Goal: Information Seeking & Learning: Learn about a topic

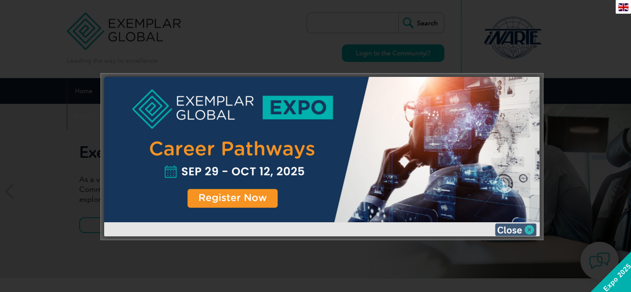
click at [510, 228] on img at bounding box center [515, 229] width 41 height 12
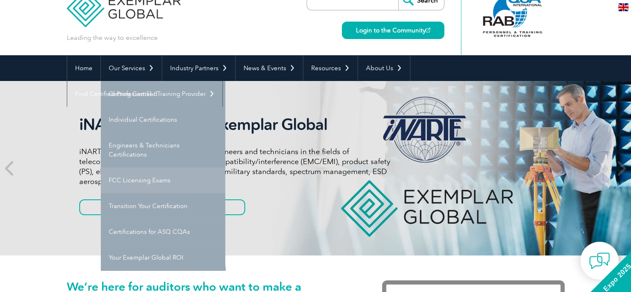
scroll to position [23, 0]
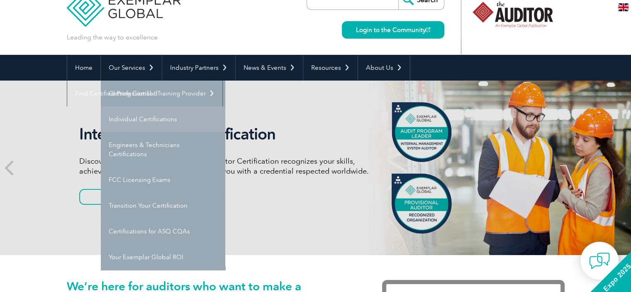
click at [146, 122] on link "Individual Certifications" at bounding box center [163, 119] width 124 height 26
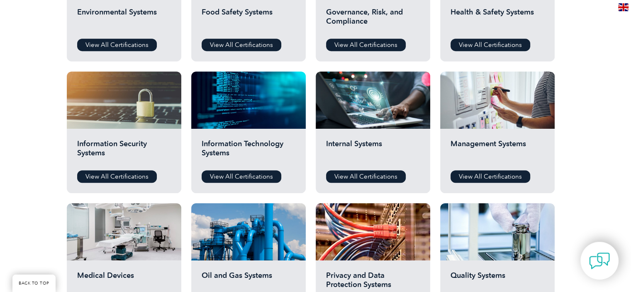
scroll to position [374, 0]
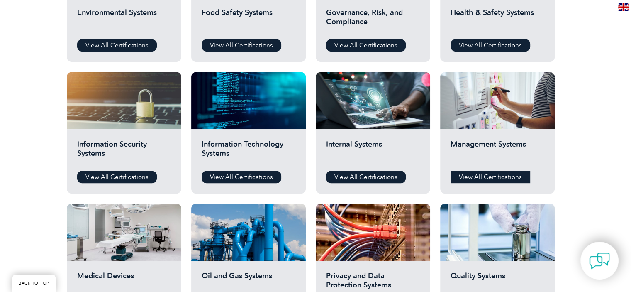
click at [481, 176] on link "View All Certifications" at bounding box center [491, 177] width 80 height 12
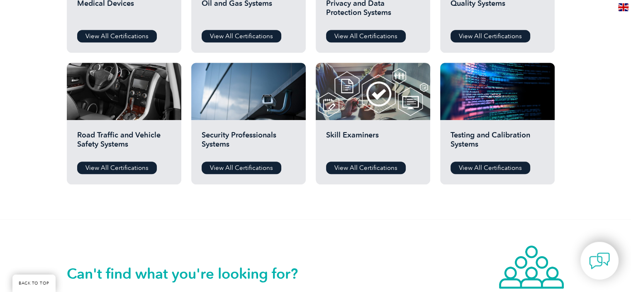
scroll to position [647, 0]
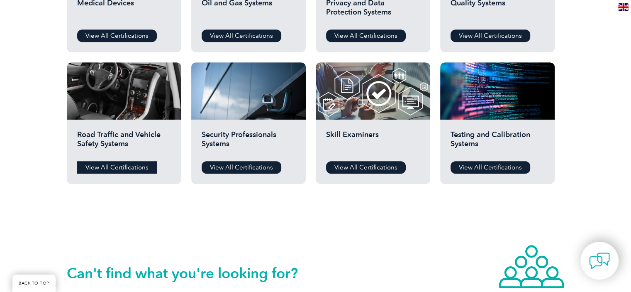
click at [121, 164] on link "View All Certifications" at bounding box center [117, 167] width 80 height 12
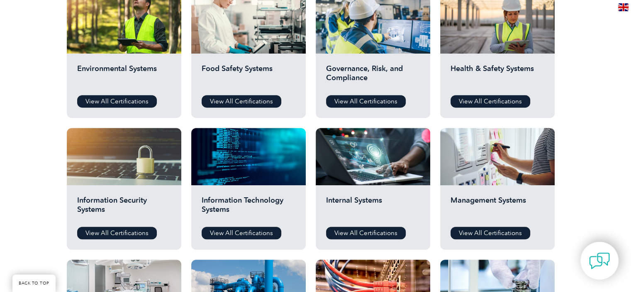
scroll to position [318, 0]
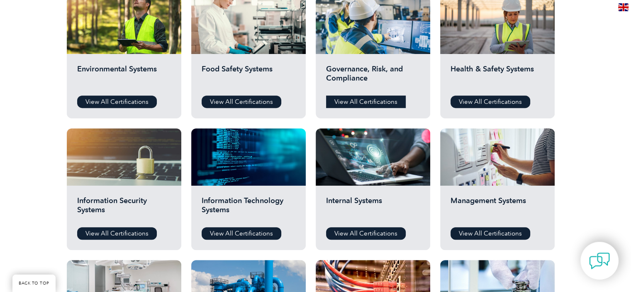
click at [378, 102] on link "View All Certifications" at bounding box center [366, 101] width 80 height 12
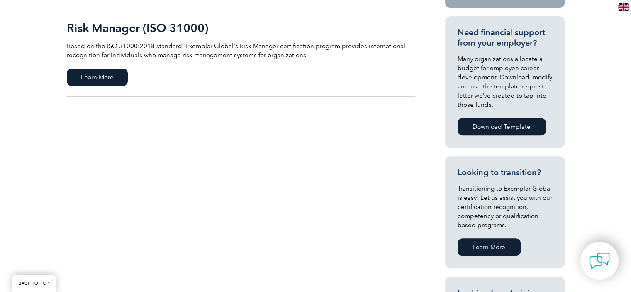
scroll to position [365, 0]
